Goal: Transaction & Acquisition: Subscribe to service/newsletter

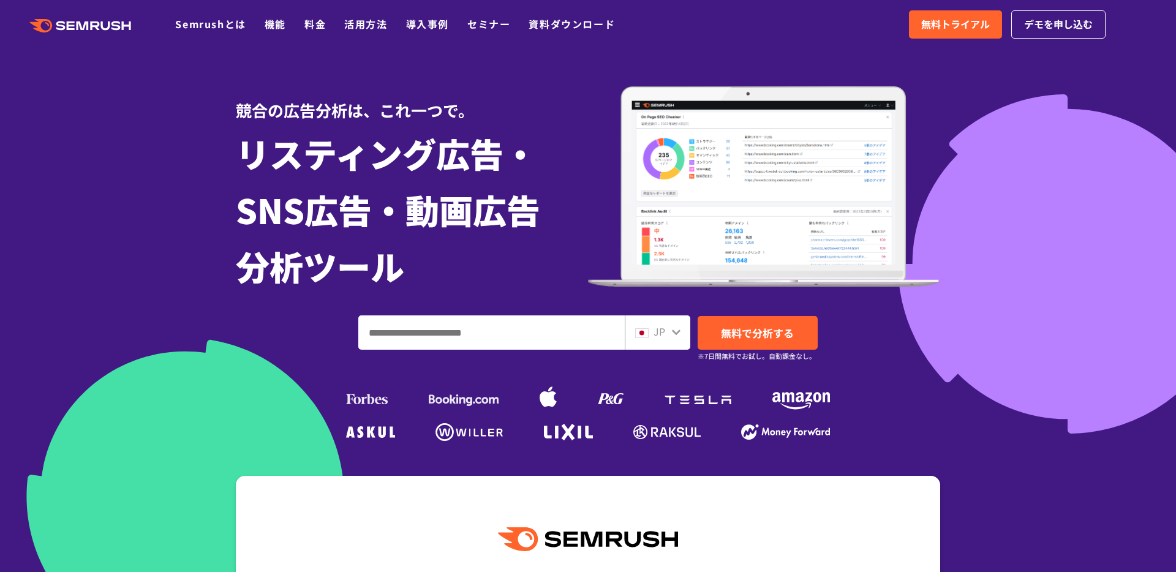
click at [942, 42] on div ".cls {fill: #FF642D;} .cls {fill: #FF642D;} Semrushとは 機能 料金 活用方法 導入事例 セミナー 資料ダウ…" at bounding box center [588, 24] width 1176 height 37
click at [925, 29] on span "無料トライアル" at bounding box center [955, 25] width 69 height 16
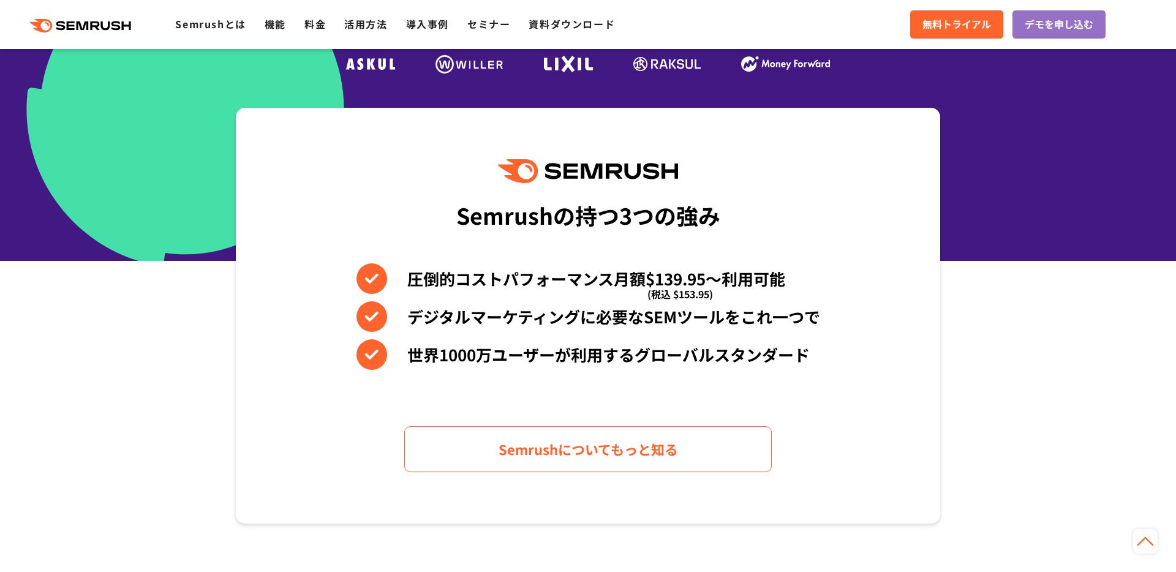
scroll to position [143, 0]
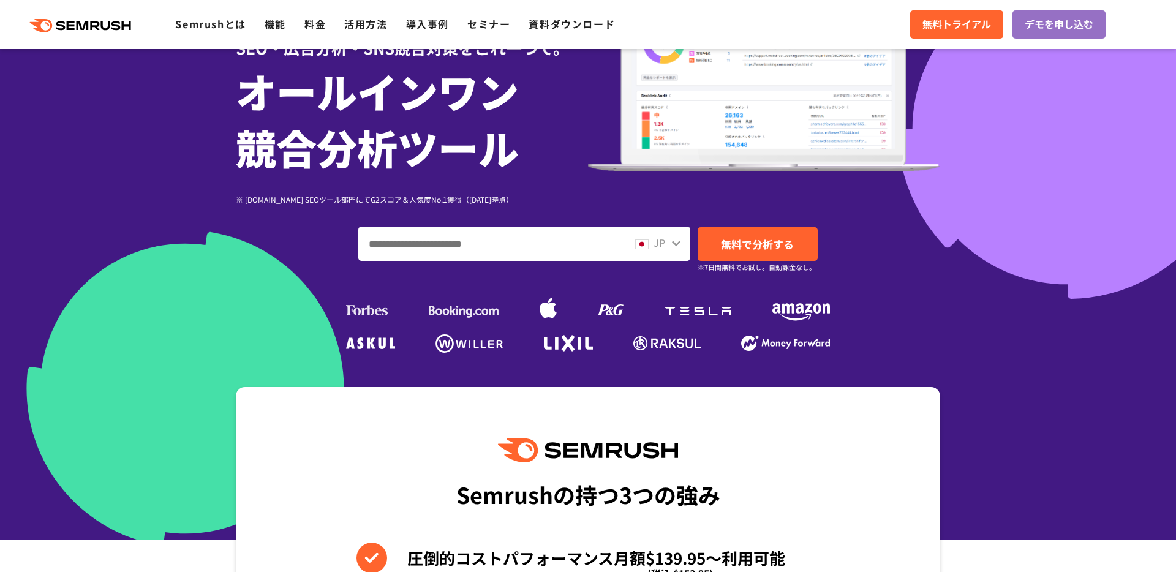
click at [582, 231] on input "ドメイン、キーワードまたはURLを入力してください" at bounding box center [491, 243] width 265 height 33
type input "*****"
click at [733, 229] on link "無料で分析する" at bounding box center [758, 244] width 120 height 34
